Goal: Find specific page/section: Find specific page/section

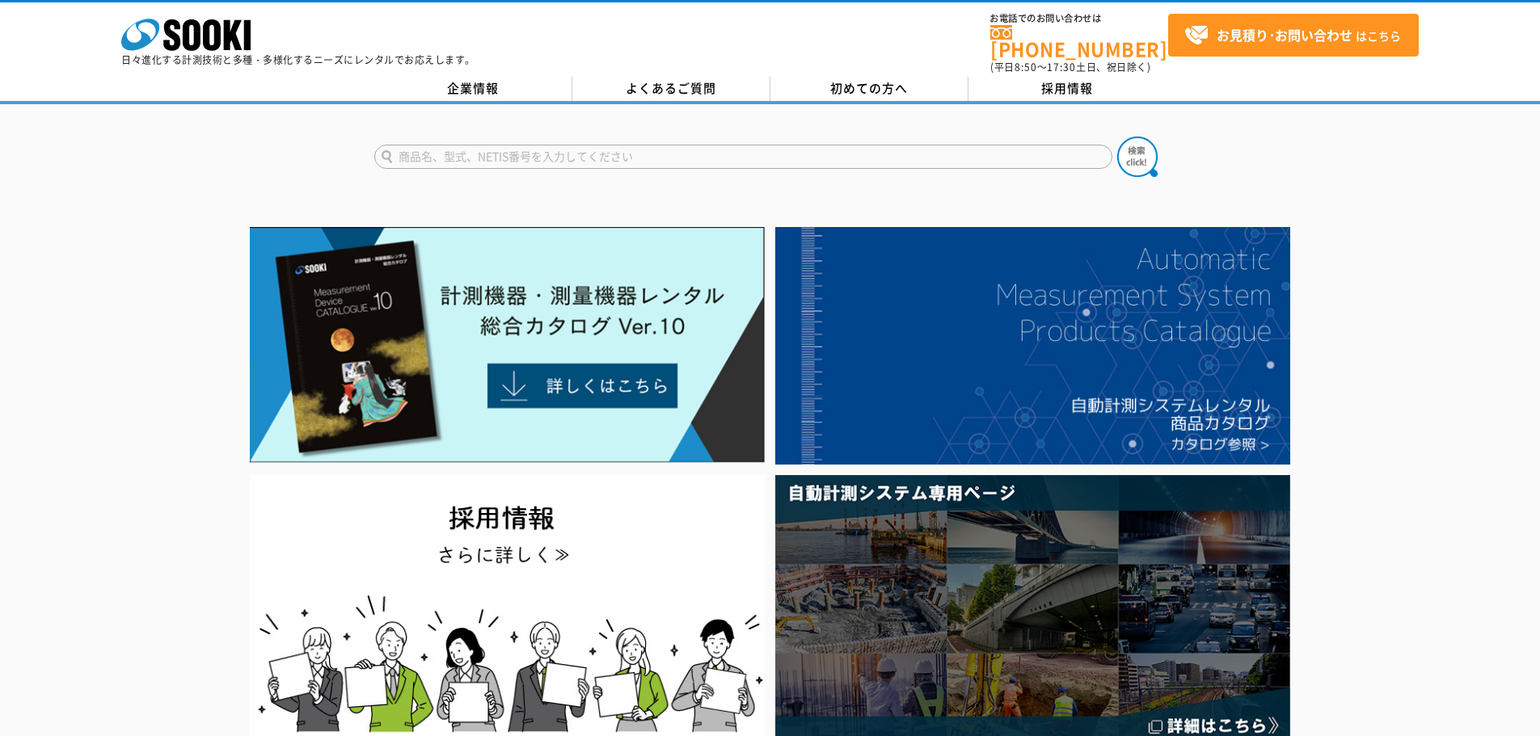
click at [490, 148] on input "text" at bounding box center [743, 157] width 738 height 24
type input "振動計"
click at [119, 135] on div "振動計" at bounding box center [770, 143] width 1540 height 78
click at [1138, 144] on img at bounding box center [1137, 157] width 40 height 40
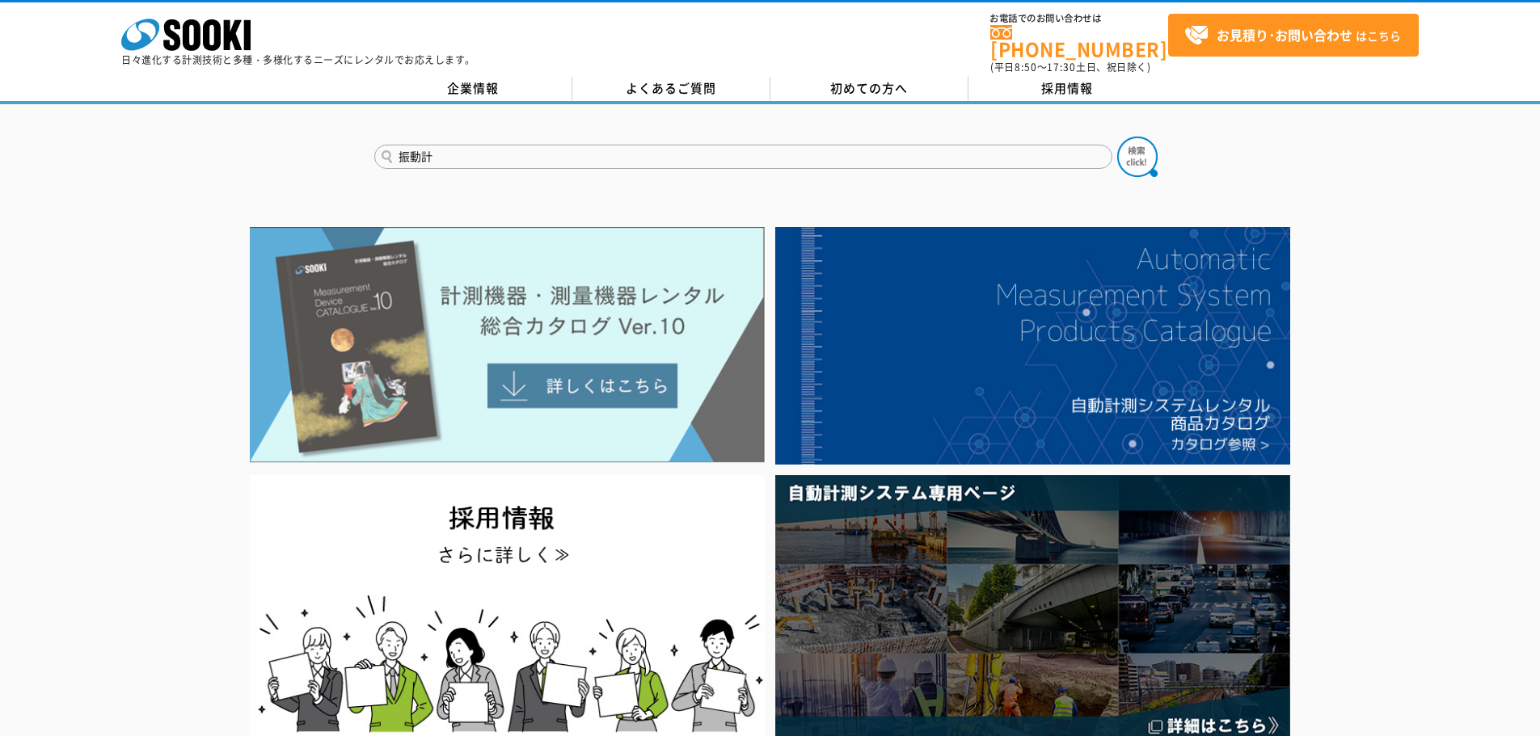
click at [543, 373] on img at bounding box center [507, 345] width 515 height 236
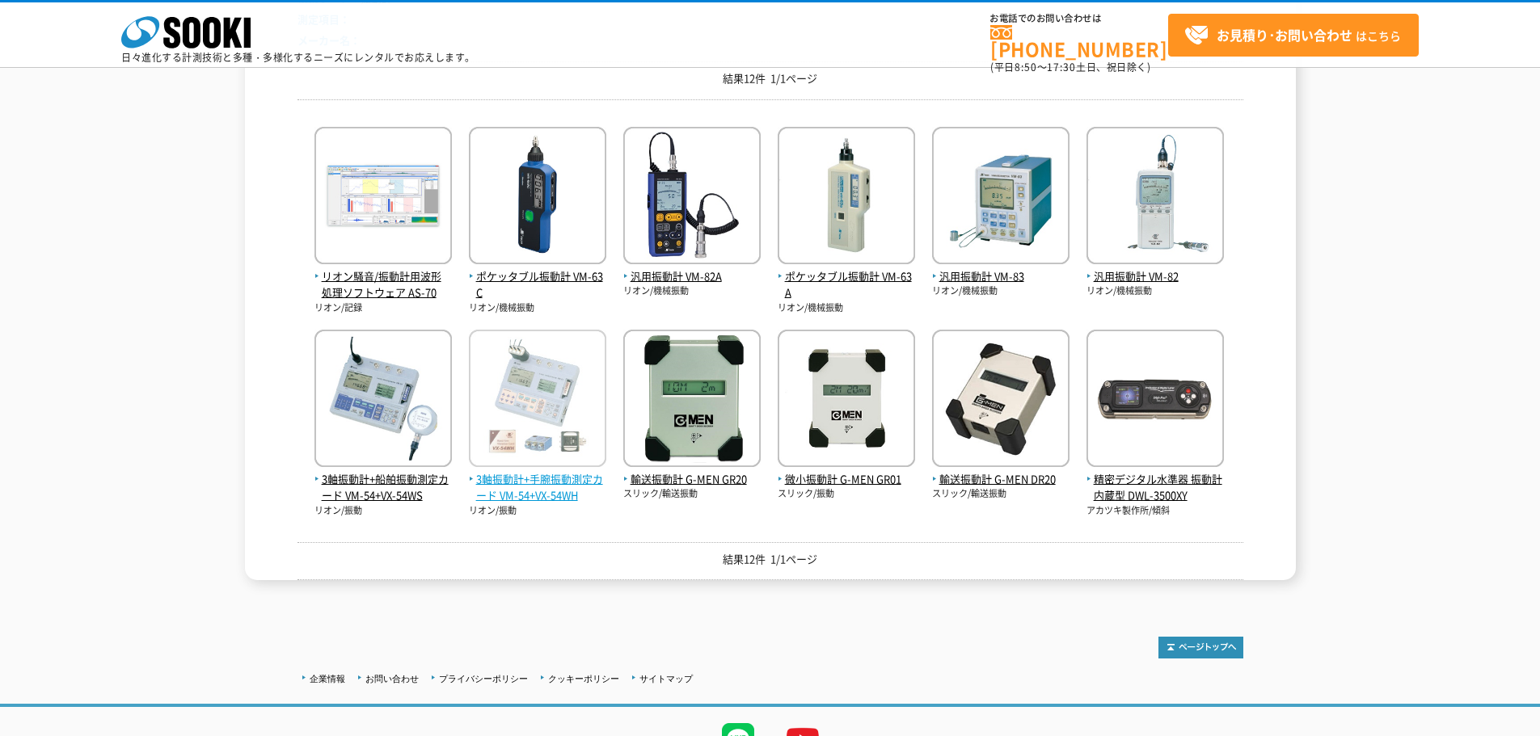
scroll to position [242, 0]
click at [624, 541] on div "結果12件 1/1ページ" at bounding box center [770, 560] width 946 height 39
click at [932, 527] on div "検索ワード： 振動計 測定項目： メーカー名： 結果12件 1/1ページ リオン騒音/振動計用波形処理ソフトウェア AS-70 リオン/記録" at bounding box center [770, 280] width 946 height 598
click at [1236, 301] on div "リオン騒音/振動計用波形処理ソフトウェア AS-70 リオン/記録 ポケッタブル振動計 VM-63C リオン/機械振動" at bounding box center [770, 315] width 946 height 406
click at [267, 204] on div "検索結果 検索ワード： 振動計 測定項目： メーカー名： 結果12件 1/1ページ リオン騒音/振動計用波形処理ソフトウェア AS-70 リオン/記録" at bounding box center [770, 259] width 1051 height 642
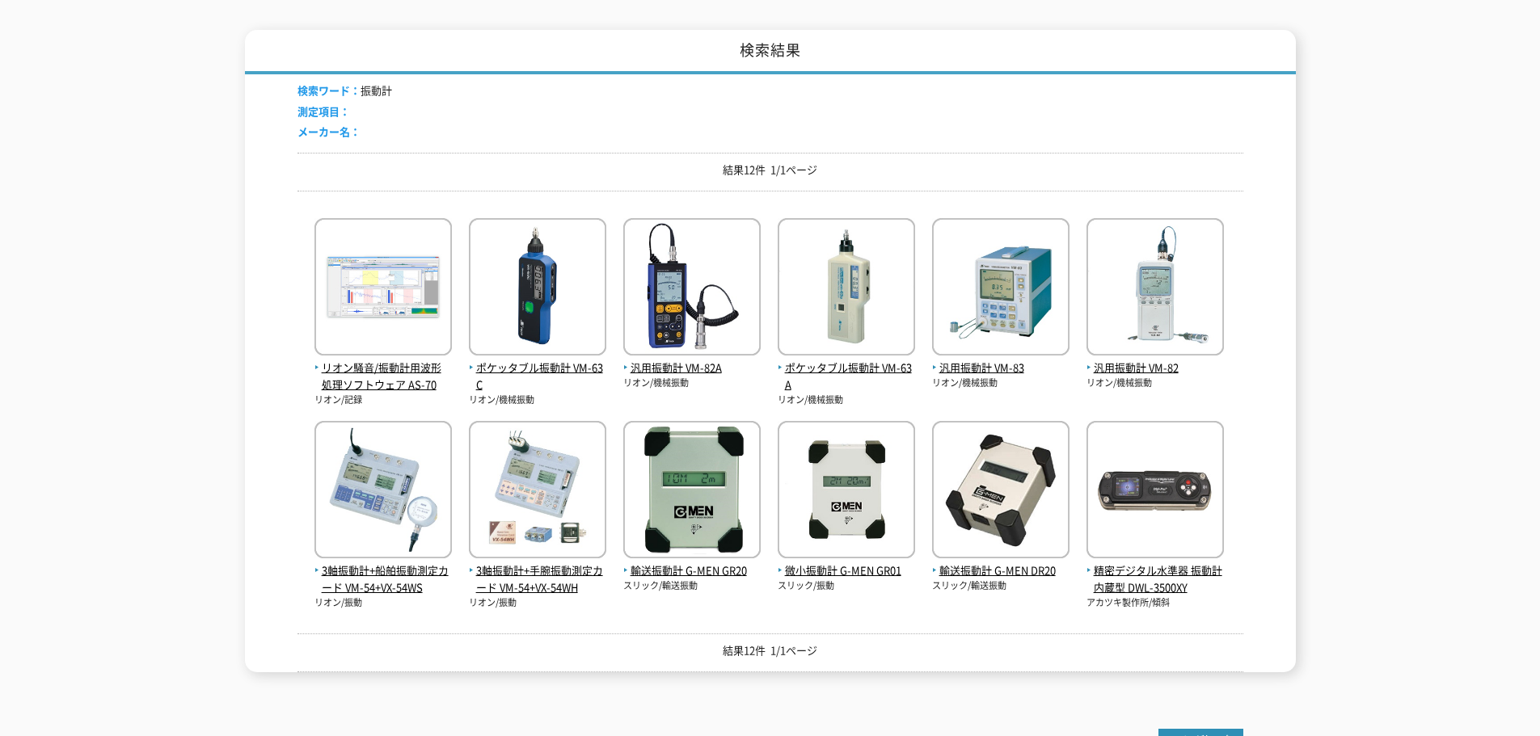
scroll to position [81, 0]
